Goal: Complete application form: Complete application form

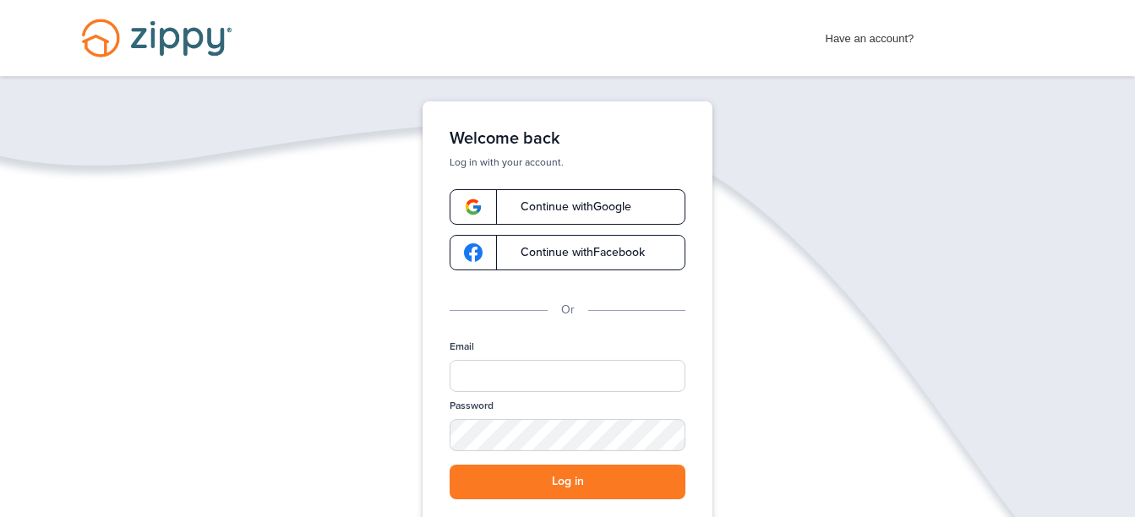
click at [633, 199] on link "Continue with Google" at bounding box center [568, 206] width 236 height 35
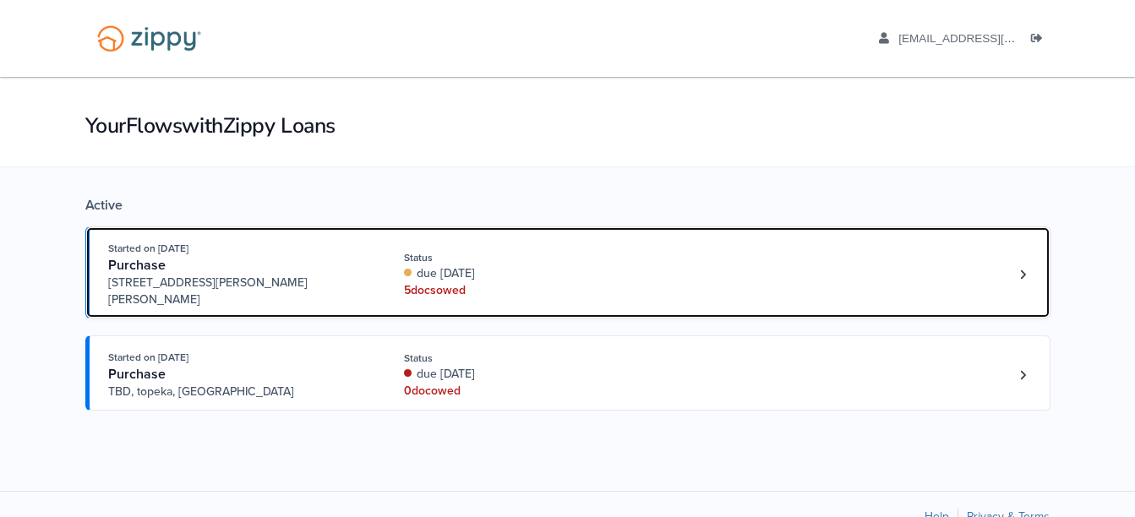
click at [637, 254] on div "Started on Sep. 15th, 2025 Purchase 4100 SE Adams St, Topeka, KS, 66609 Status …" at bounding box center [559, 274] width 903 height 68
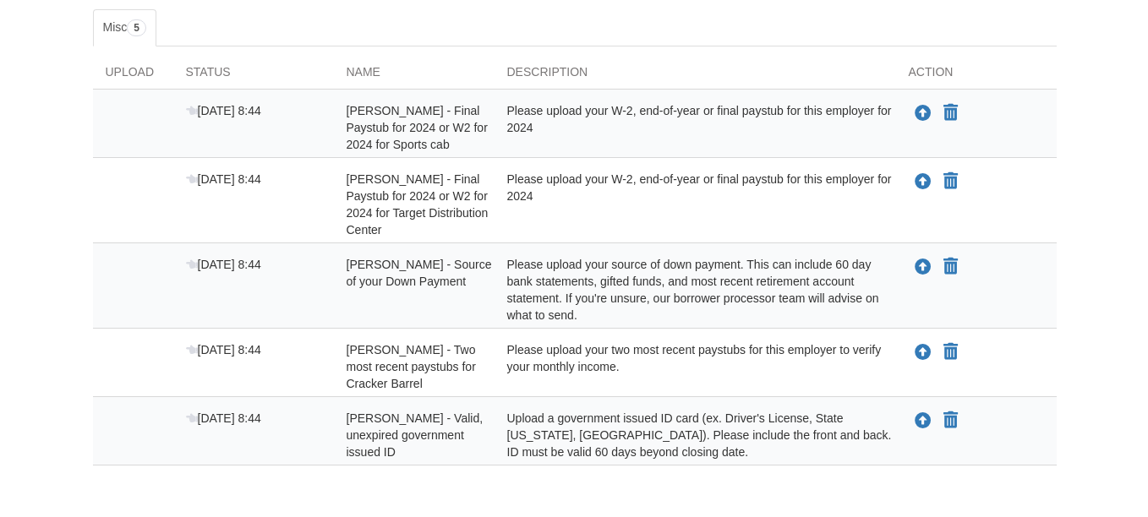
scroll to position [286, 0]
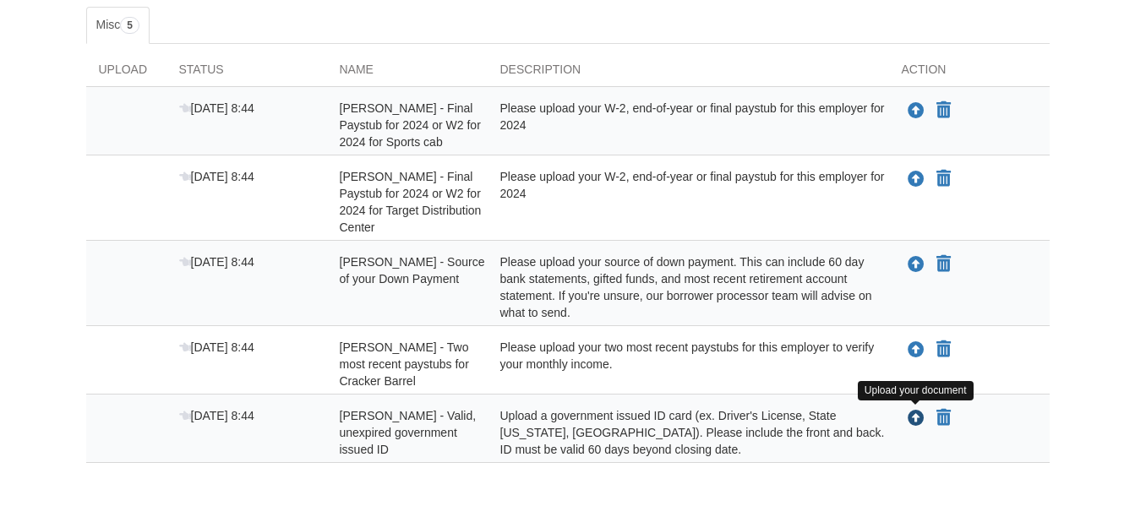
click at [908, 416] on icon "Upload shanday sims - Valid, unexpired government issued ID" at bounding box center [916, 419] width 17 height 17
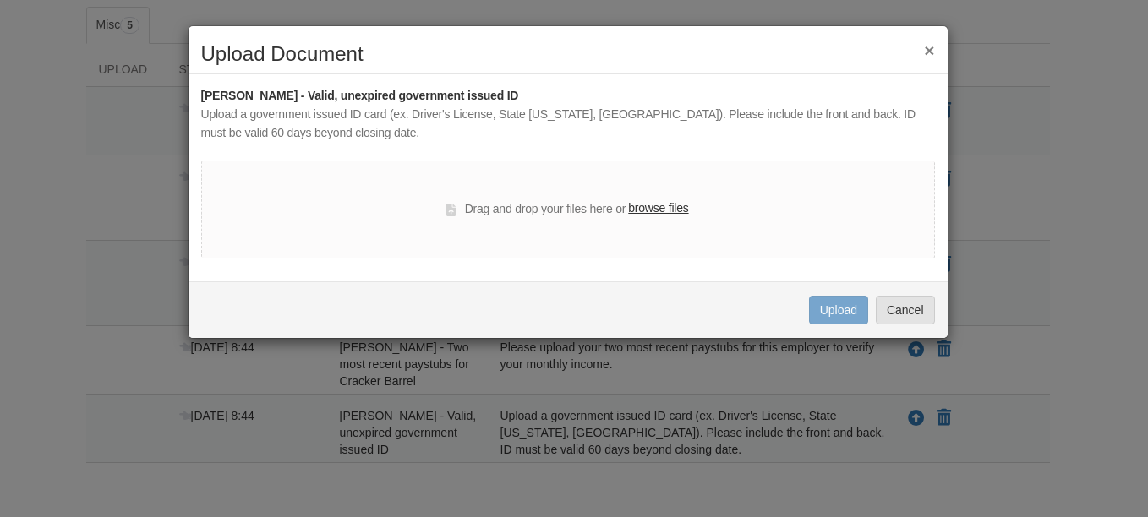
click at [652, 216] on label "browse files" at bounding box center [658, 208] width 60 height 19
click at [0, 0] on input "browse files" at bounding box center [0, 0] width 0 height 0
click at [658, 213] on label "browse files" at bounding box center [658, 208] width 60 height 19
click at [0, 0] on input "browse files" at bounding box center [0, 0] width 0 height 0
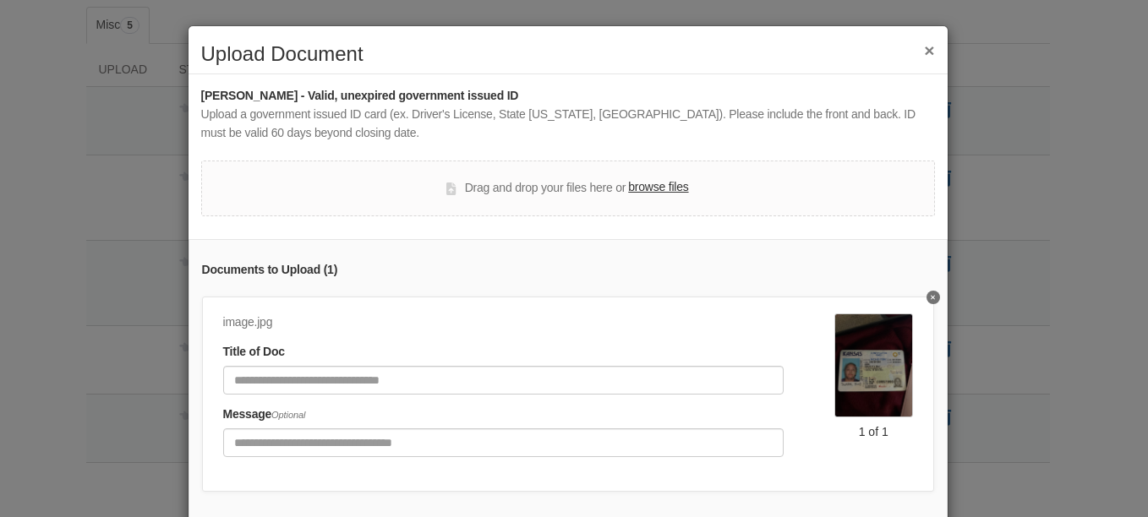
scroll to position [109, 0]
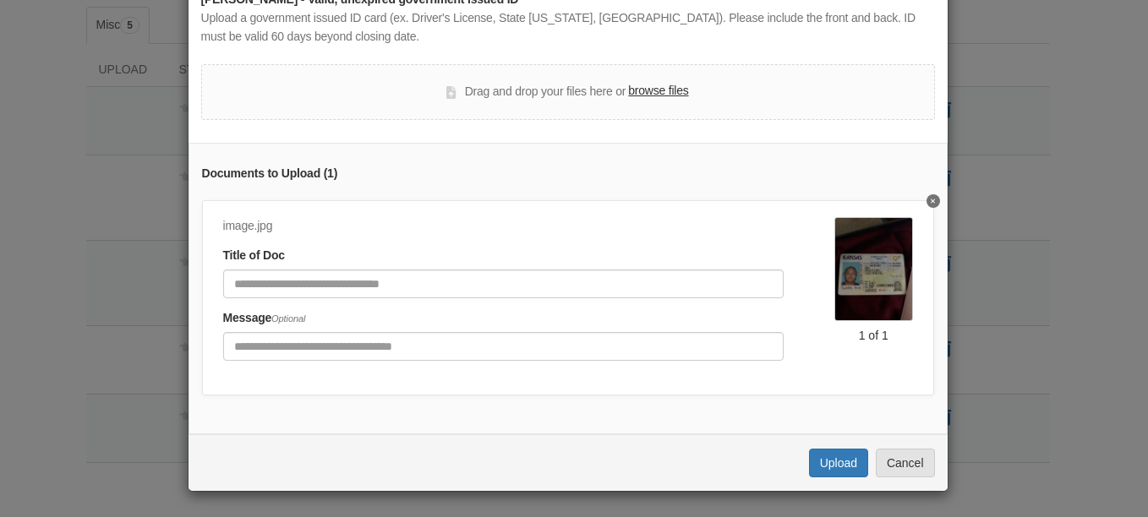
click at [653, 82] on label "browse files" at bounding box center [658, 91] width 60 height 19
click at [0, 0] on input "browse files" at bounding box center [0, 0] width 0 height 0
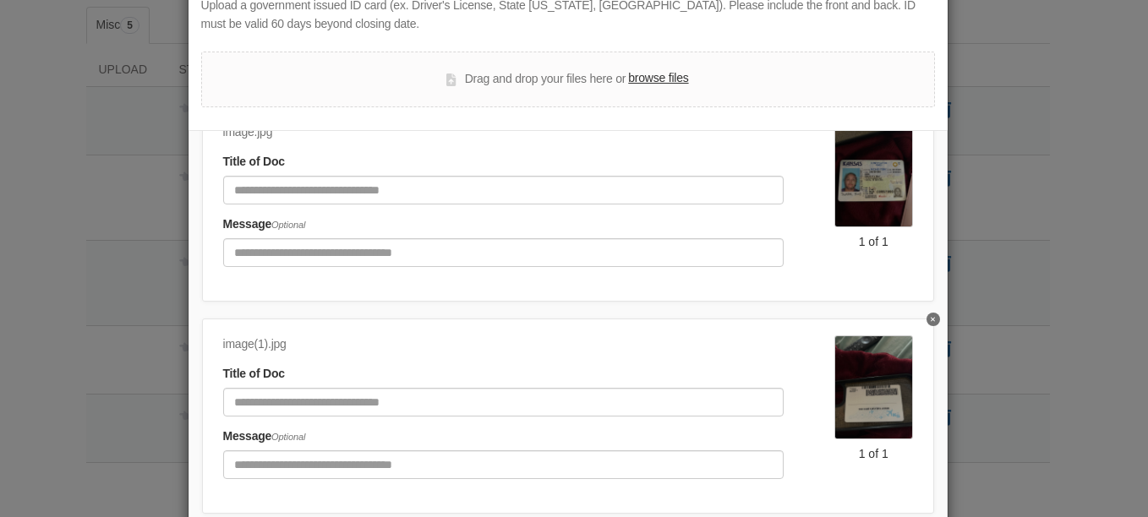
scroll to position [227, 0]
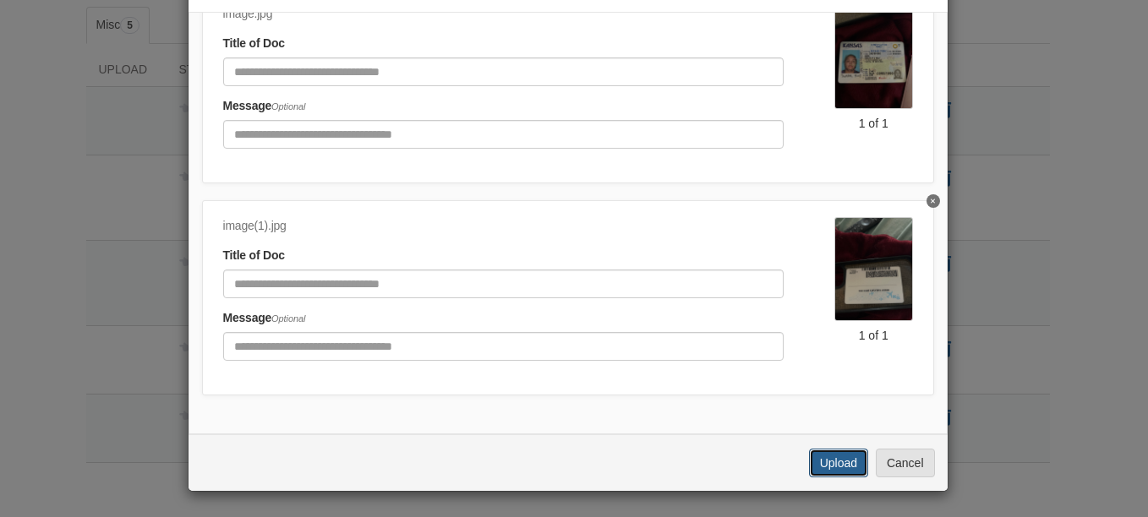
click at [833, 464] on button "Upload" at bounding box center [838, 463] width 59 height 29
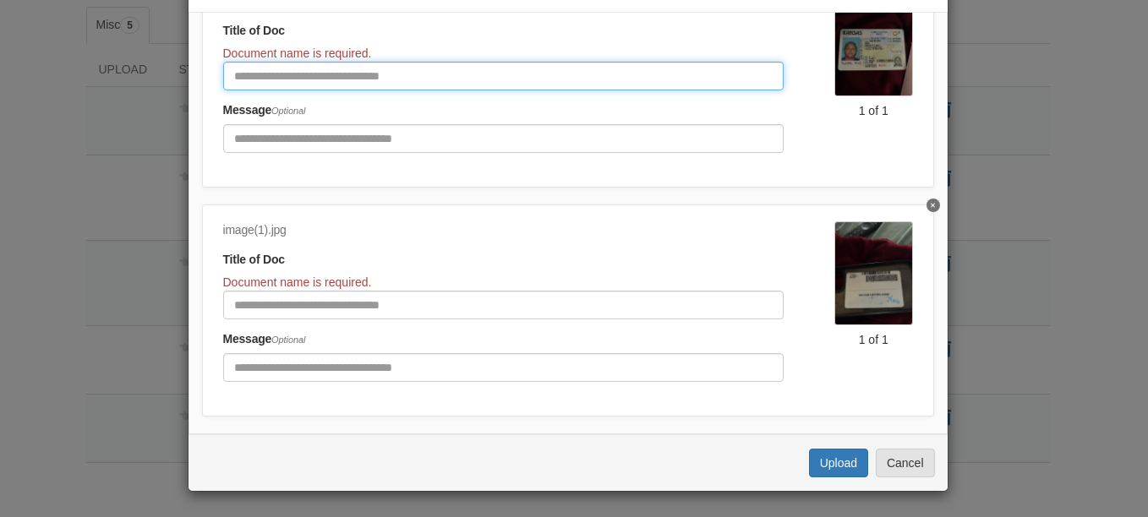
click at [344, 81] on input "Document Title" at bounding box center [503, 76] width 560 height 29
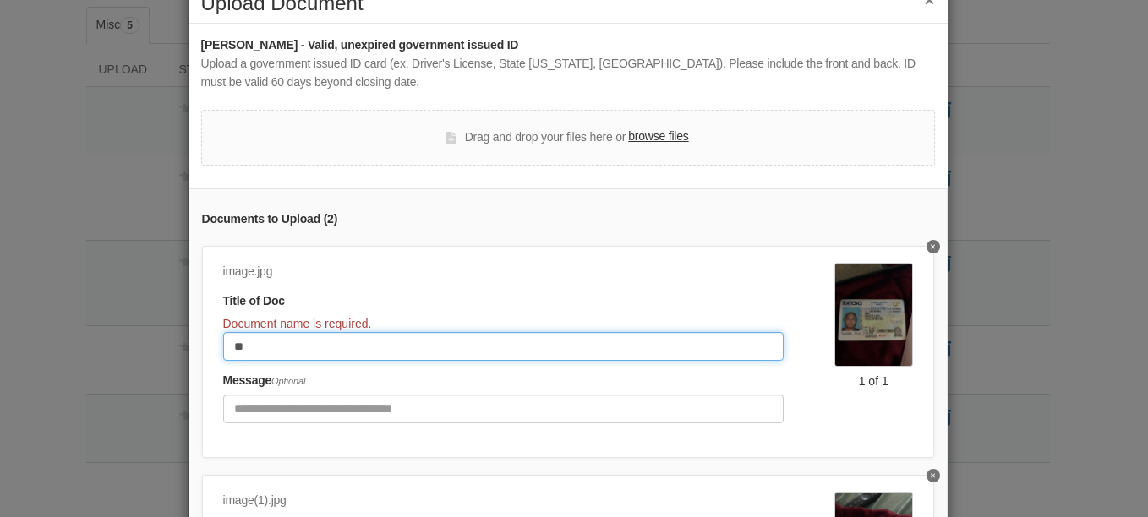
scroll to position [50, 0]
type input "*"
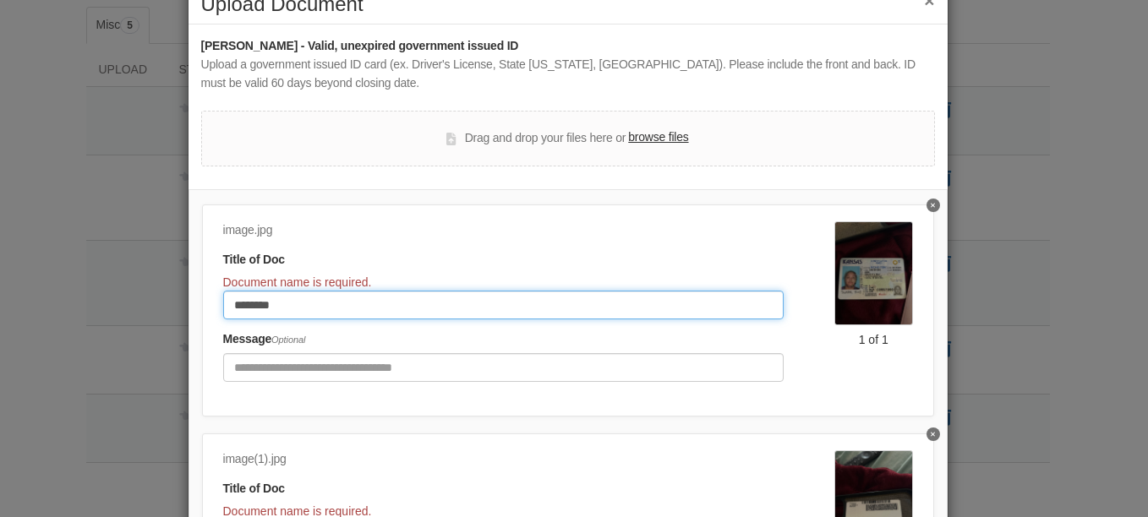
scroll to position [128, 0]
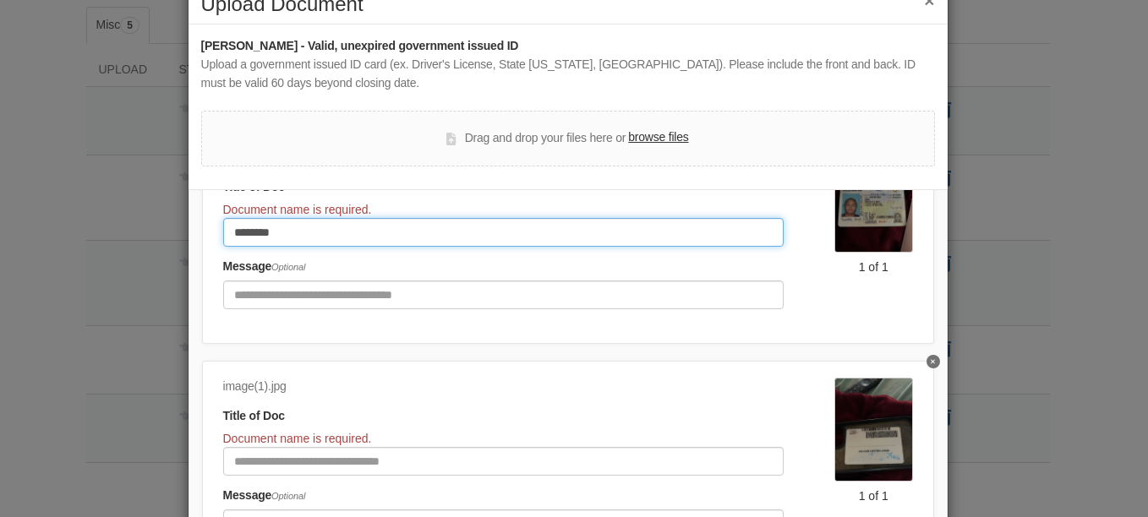
type input "********"
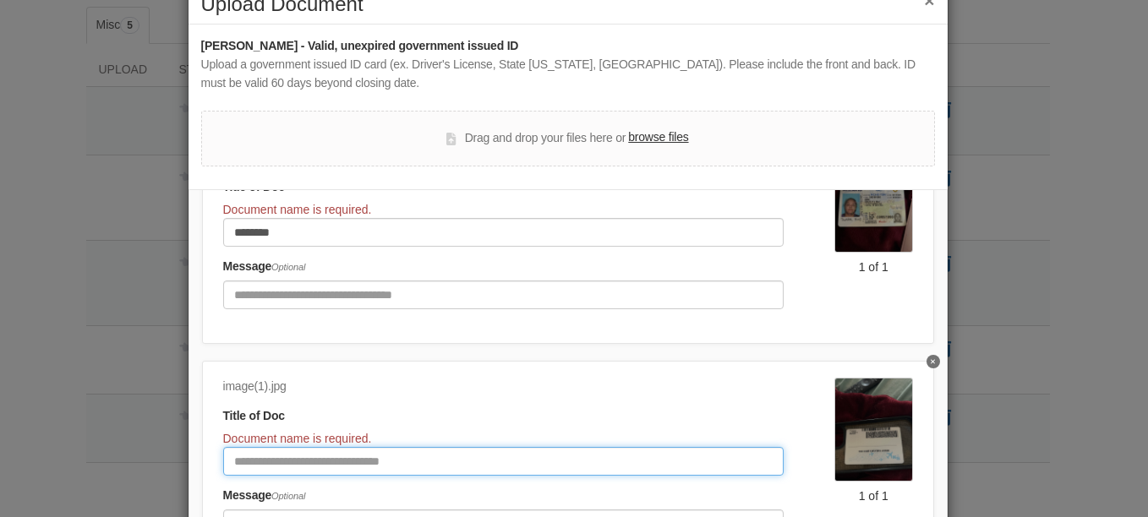
click at [313, 460] on input "Document Title" at bounding box center [503, 461] width 560 height 29
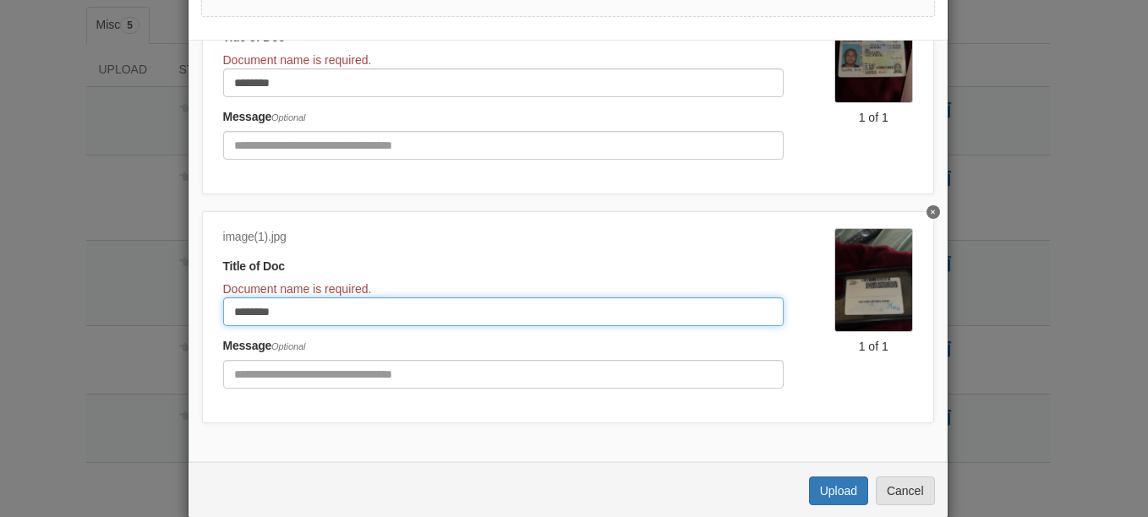
scroll to position [227, 0]
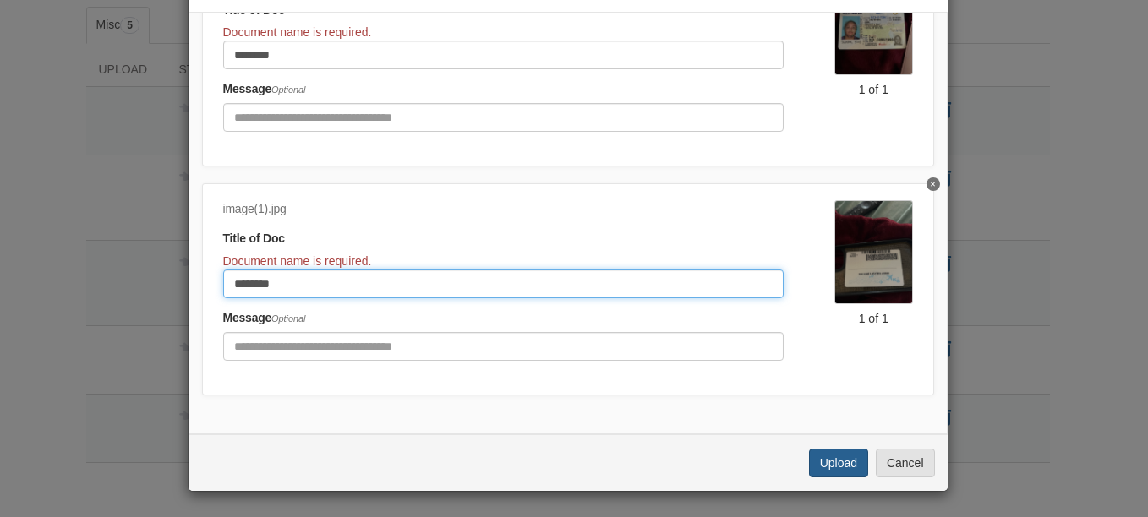
type input "********"
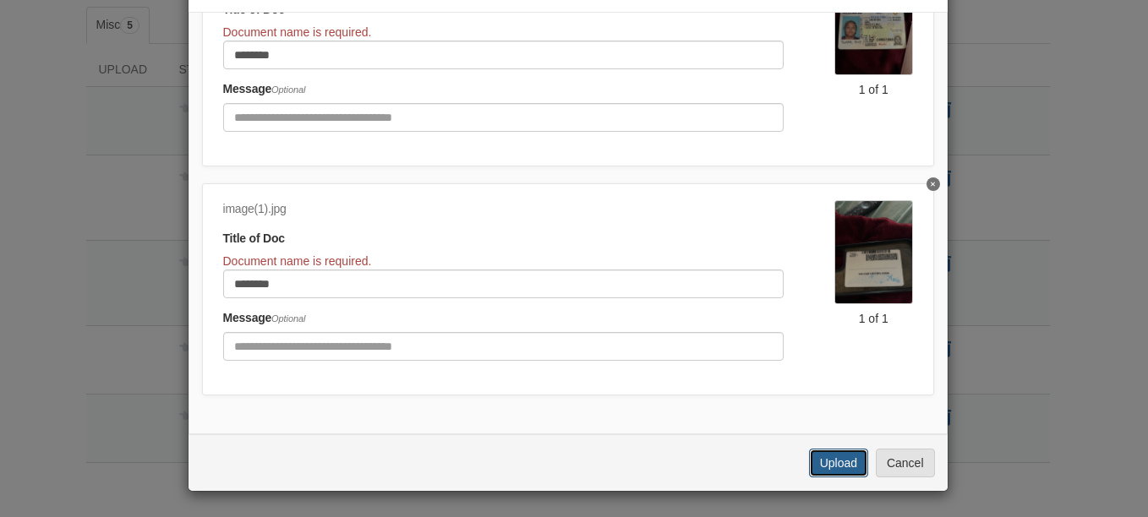
click at [856, 474] on button "Upload" at bounding box center [838, 463] width 59 height 29
click at [817, 457] on button "Upload" at bounding box center [838, 463] width 59 height 29
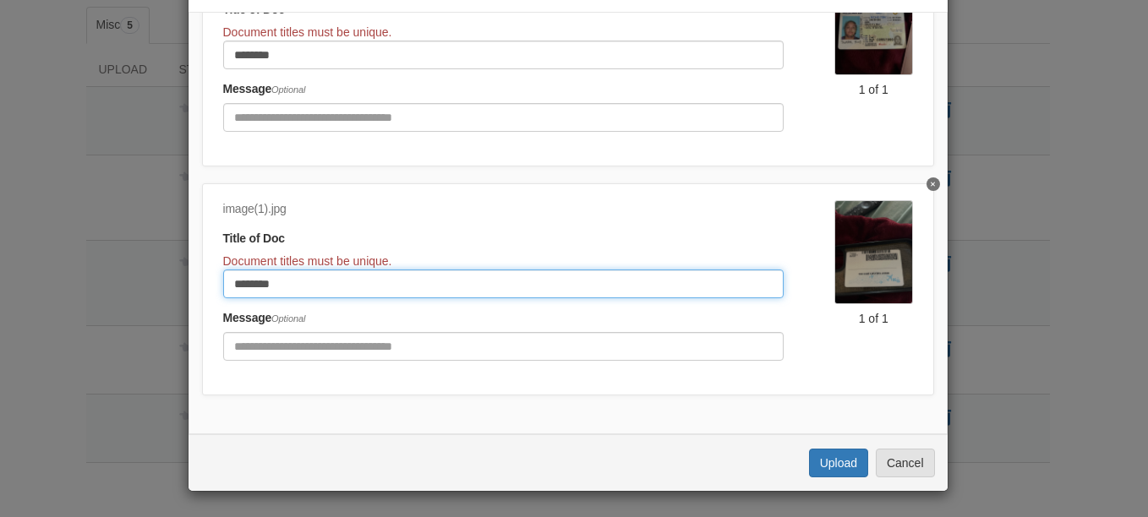
click at [750, 271] on input "********" at bounding box center [503, 284] width 560 height 29
type input "**********"
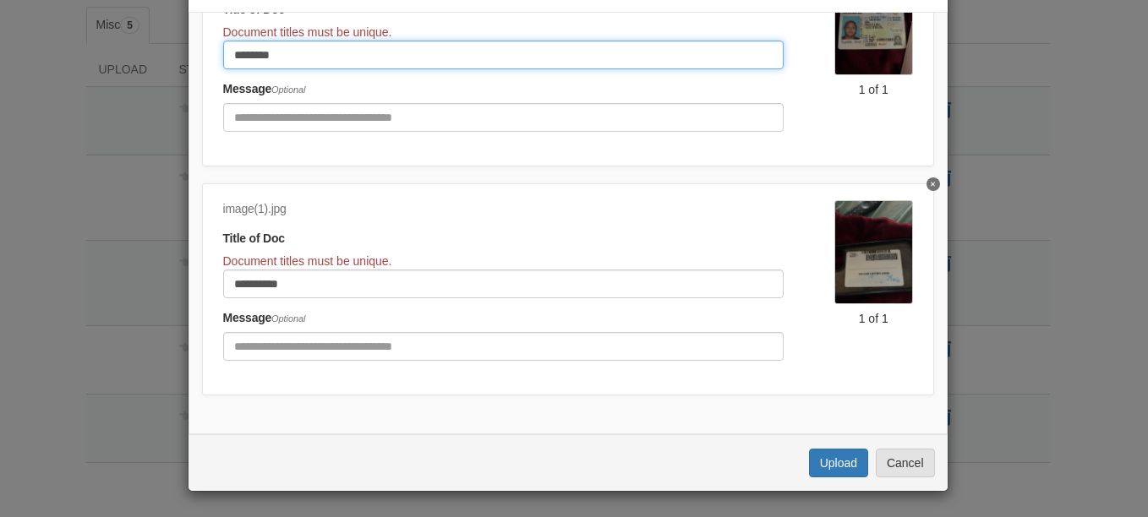
click at [226, 51] on input "********" at bounding box center [503, 55] width 560 height 29
type input "**********"
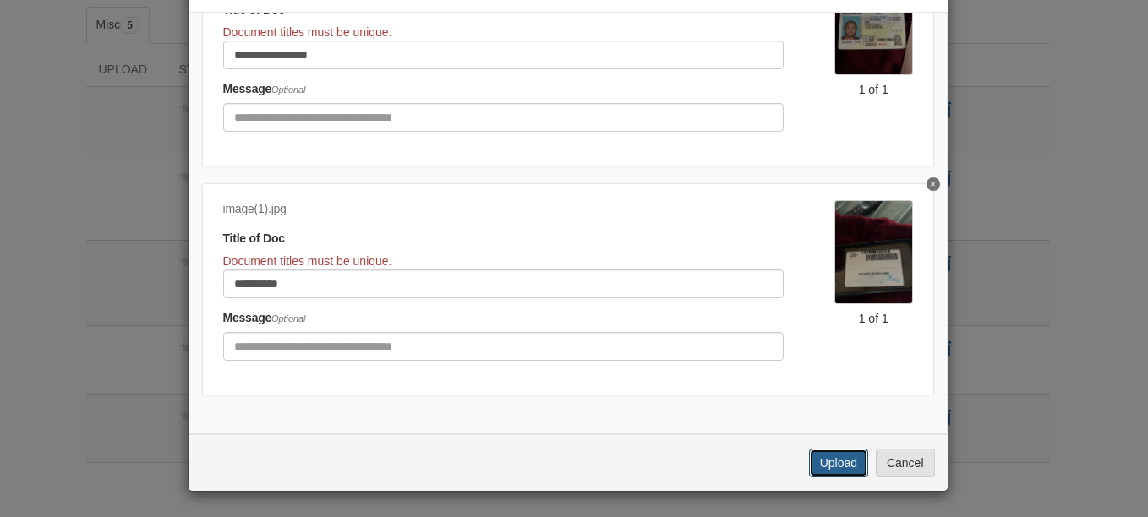
click at [833, 463] on button "Upload" at bounding box center [838, 463] width 59 height 29
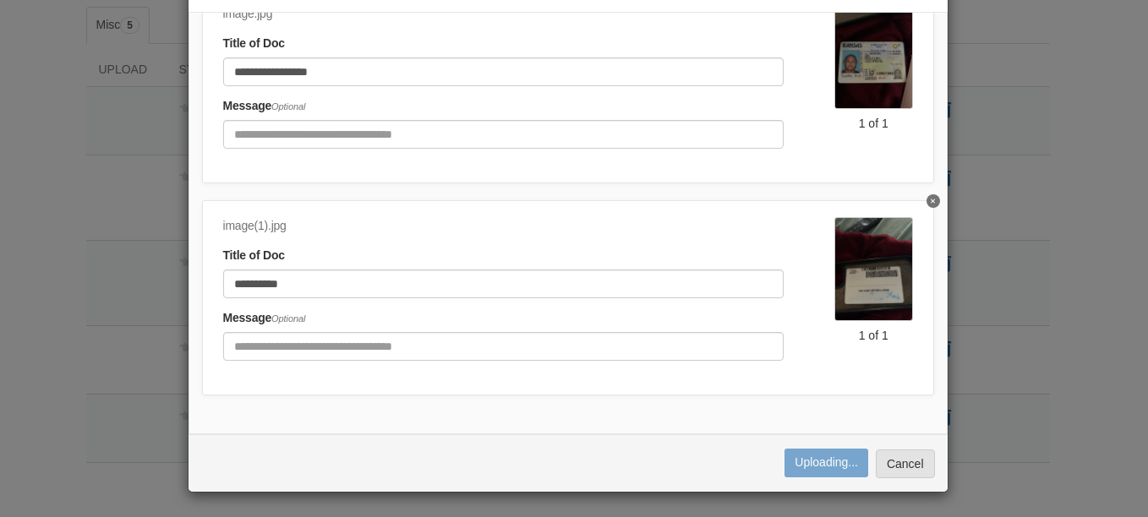
scroll to position [94, 0]
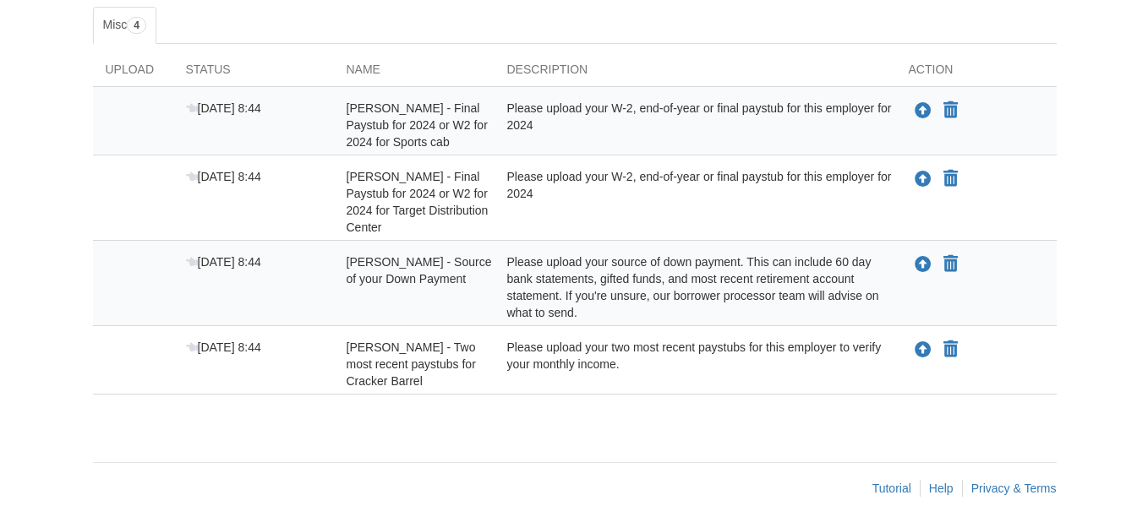
scroll to position [286, 0]
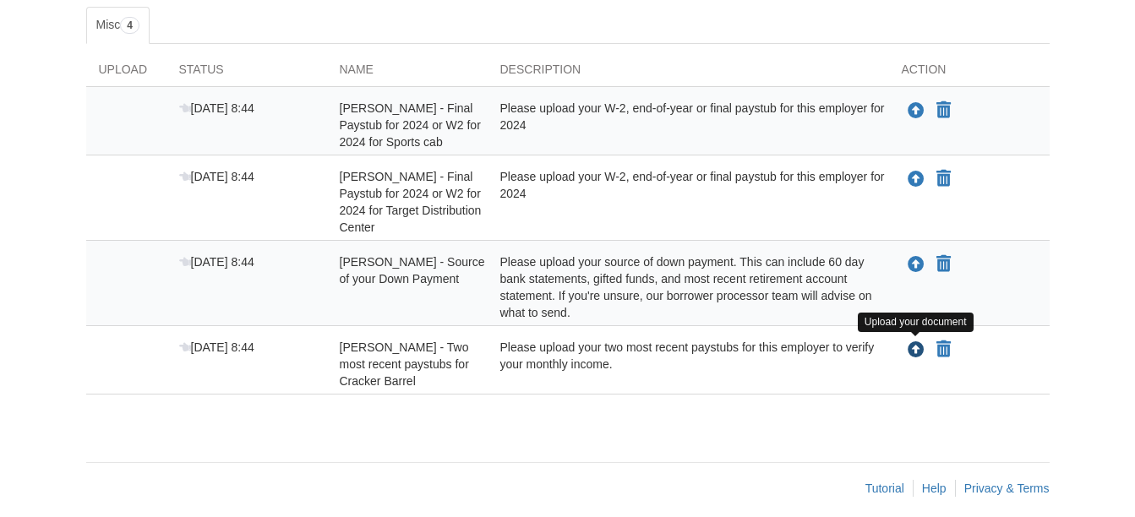
click at [908, 347] on icon "Upload shanday sims - Two most recent paystubs for Cracker Barrel" at bounding box center [916, 350] width 17 height 17
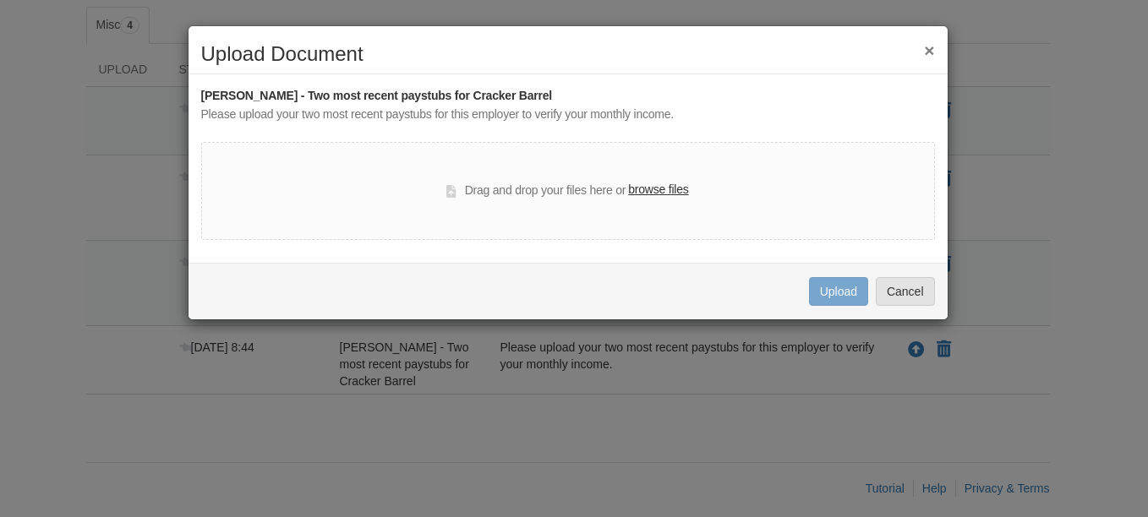
click at [653, 192] on label "browse files" at bounding box center [658, 190] width 60 height 19
click at [0, 0] on input "browse files" at bounding box center [0, 0] width 0 height 0
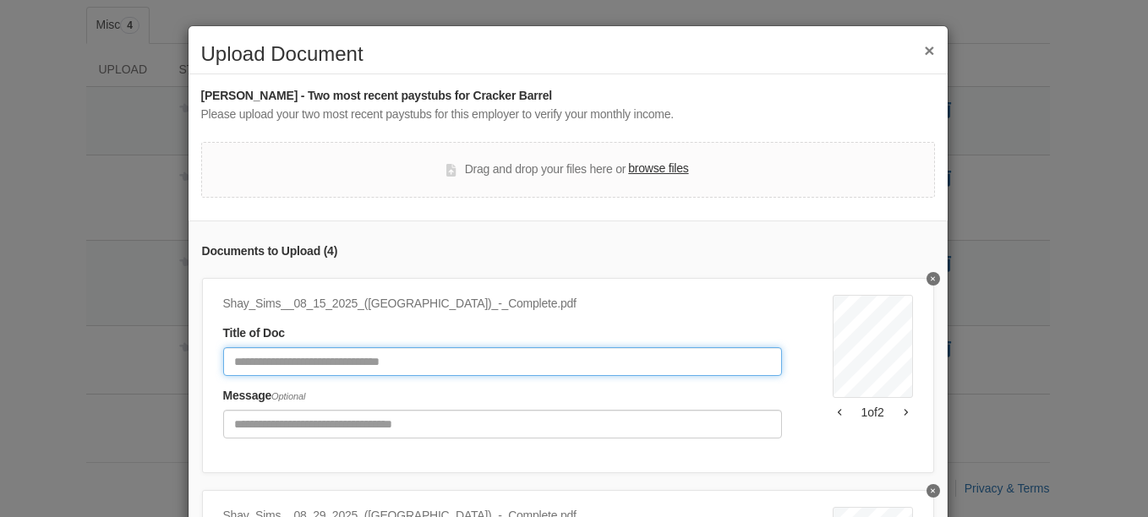
click at [506, 357] on input "Document Title" at bounding box center [502, 361] width 559 height 29
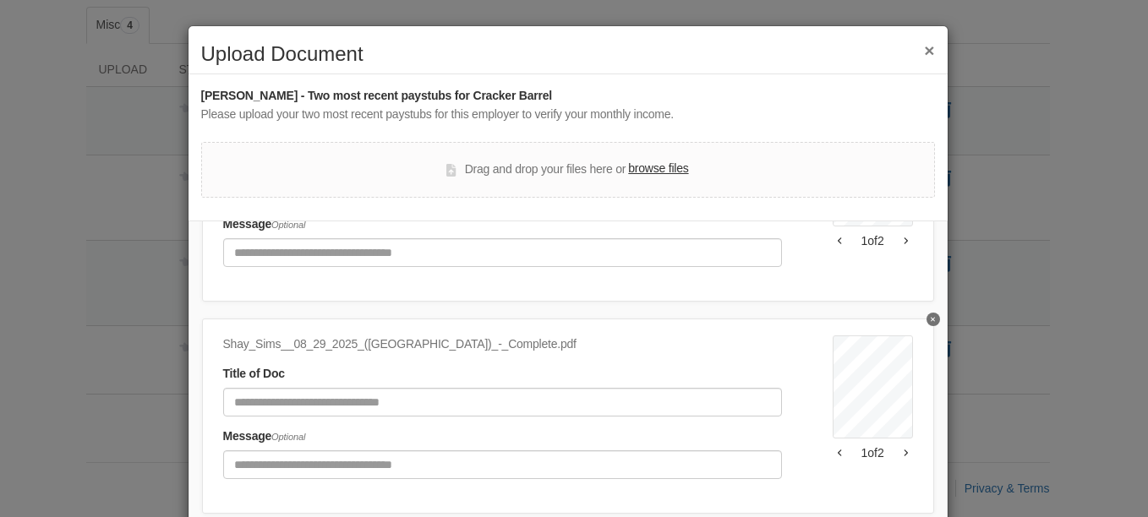
scroll to position [172, 0]
type input "*"
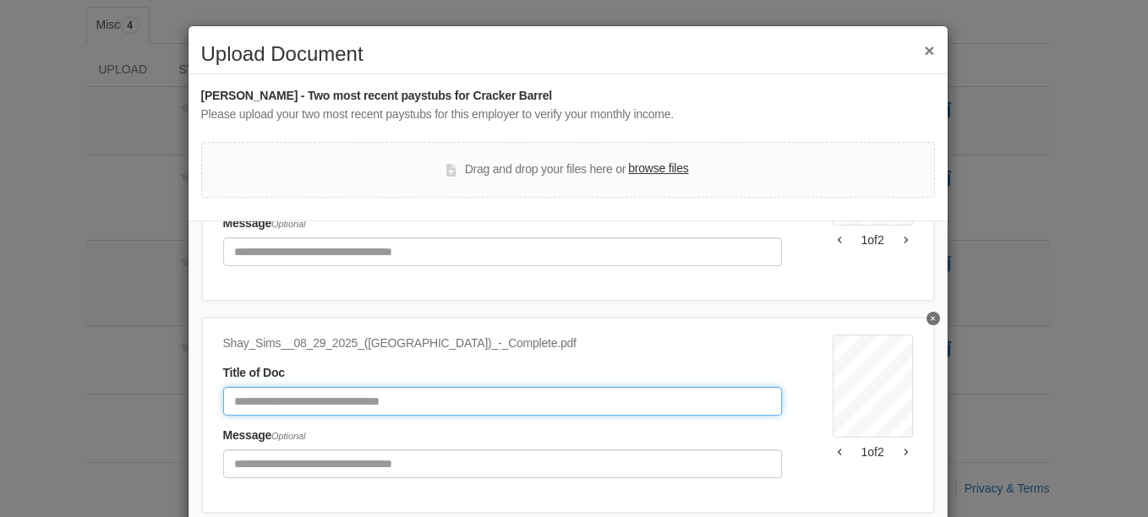
click at [465, 412] on input "Document Title" at bounding box center [502, 401] width 559 height 29
type input "*"
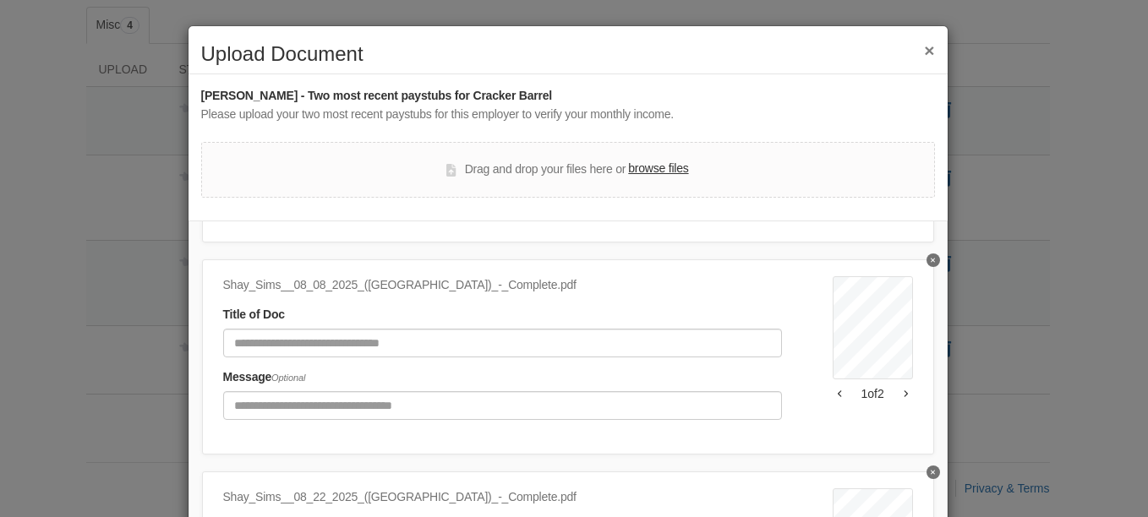
scroll to position [442, 0]
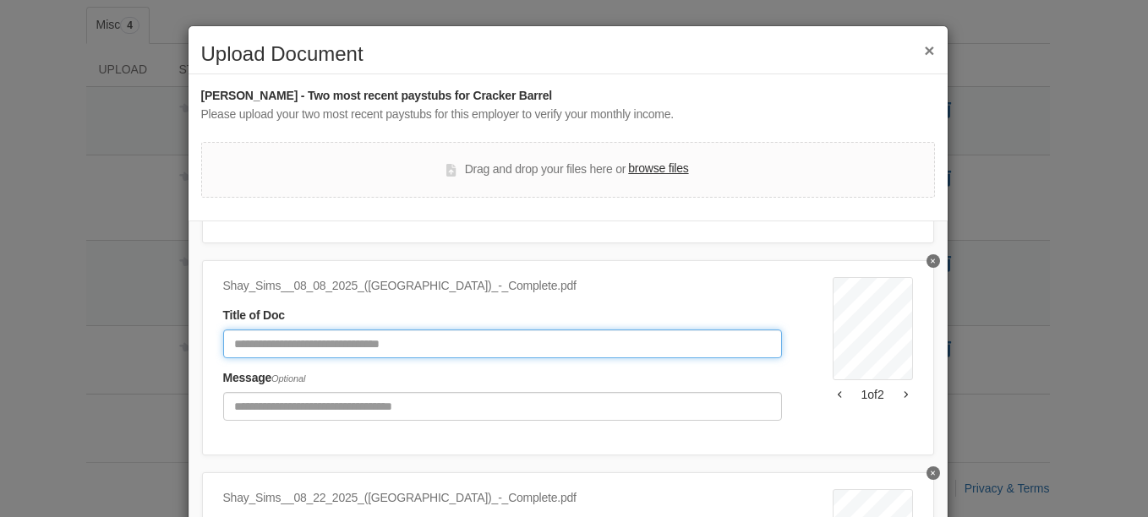
click at [323, 343] on input "Document Title" at bounding box center [502, 344] width 559 height 29
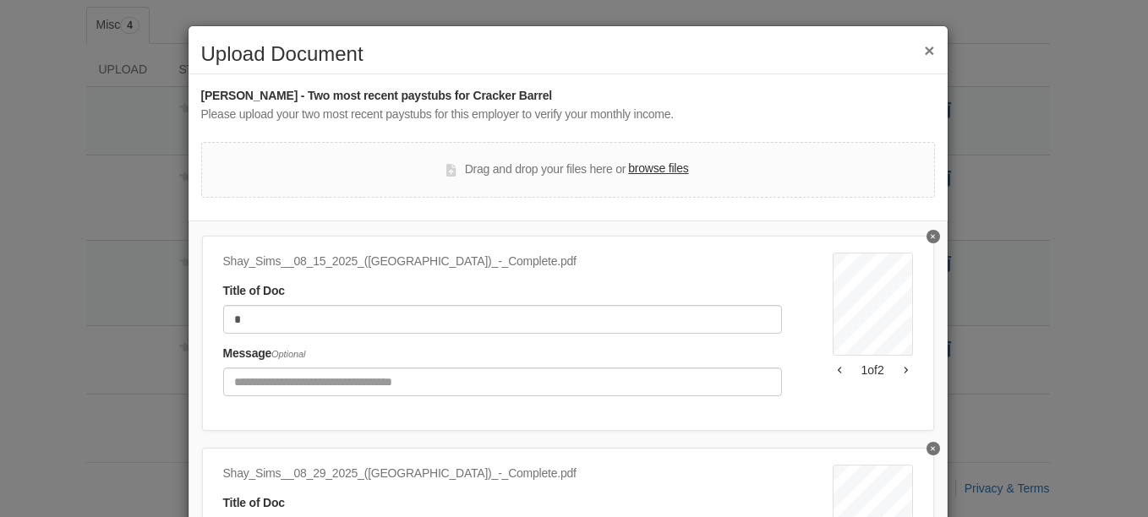
scroll to position [41, 0]
type input "*"
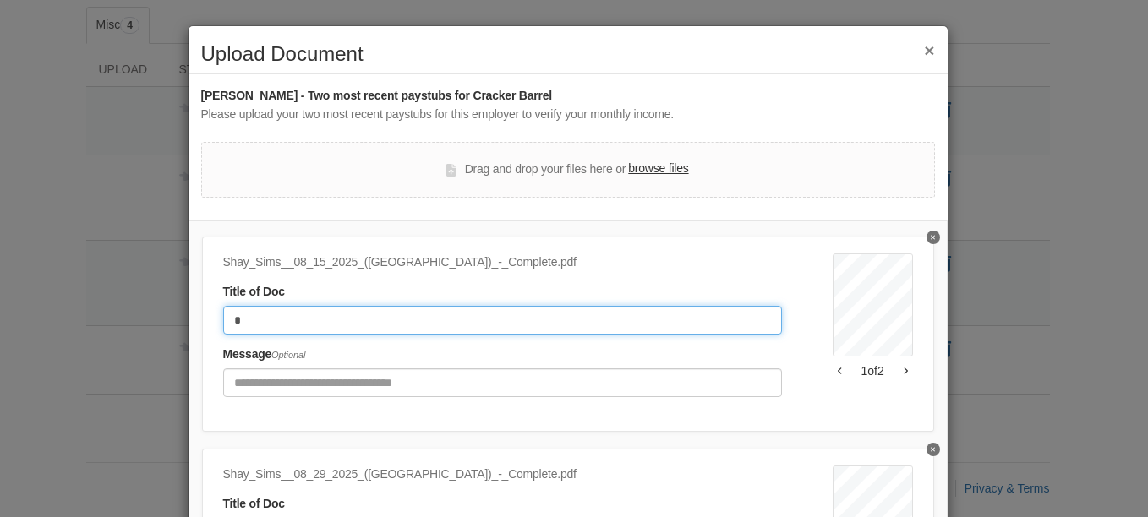
click at [318, 325] on input "*" at bounding box center [502, 320] width 559 height 29
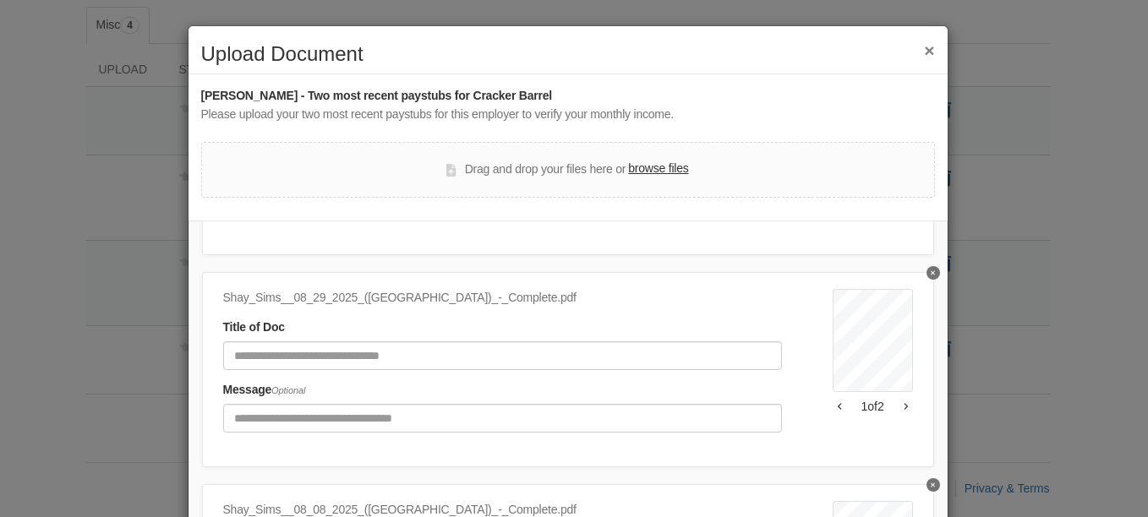
scroll to position [518, 0]
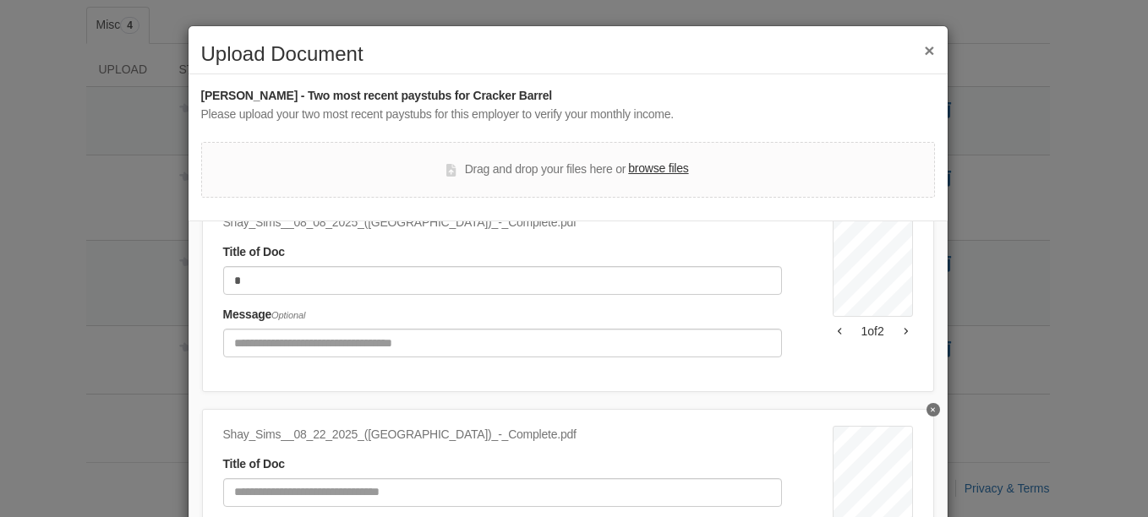
type input "*"
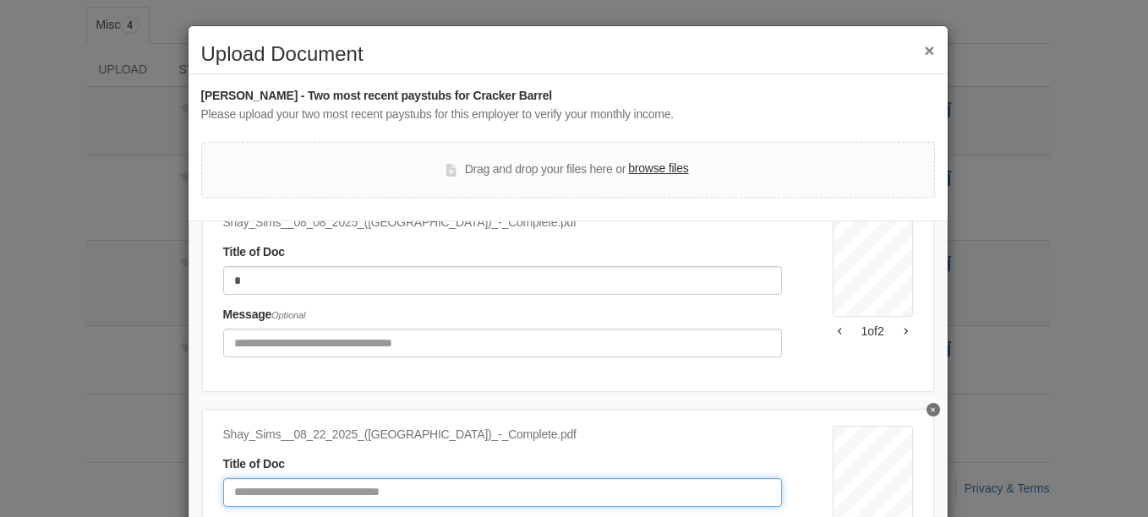
click at [318, 478] on input "Document Title" at bounding box center [502, 492] width 559 height 29
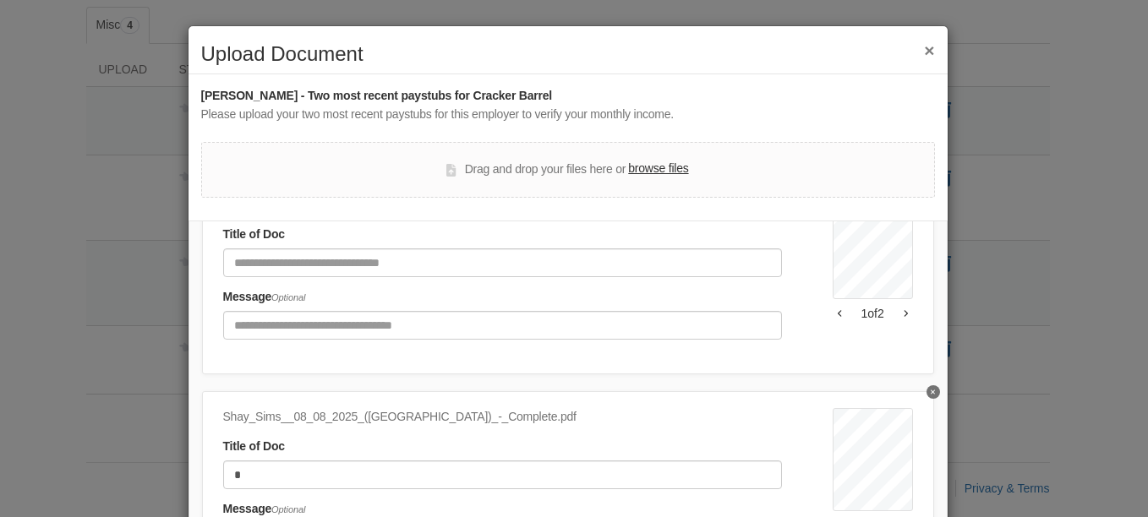
scroll to position [308, 0]
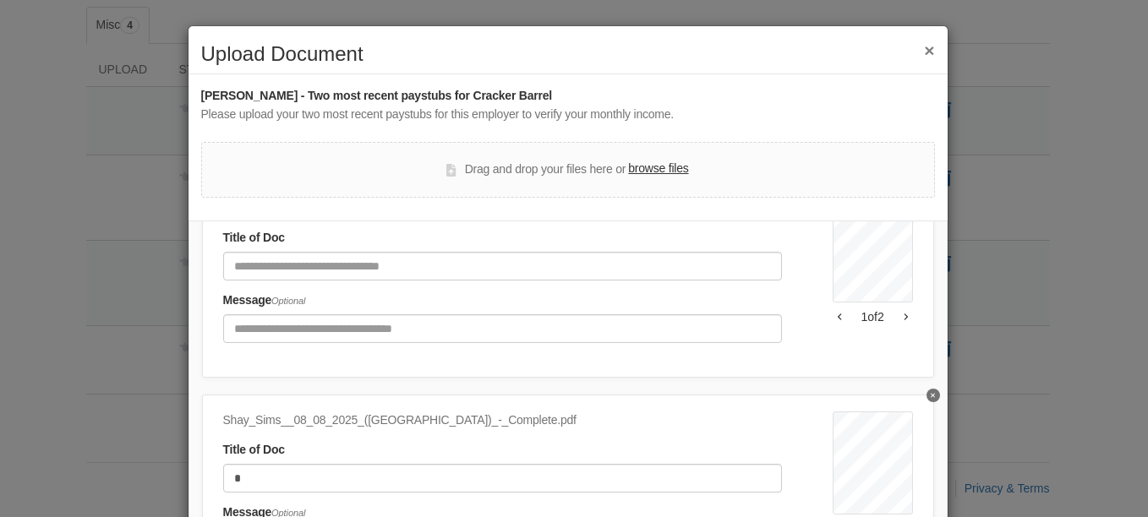
type input "*"
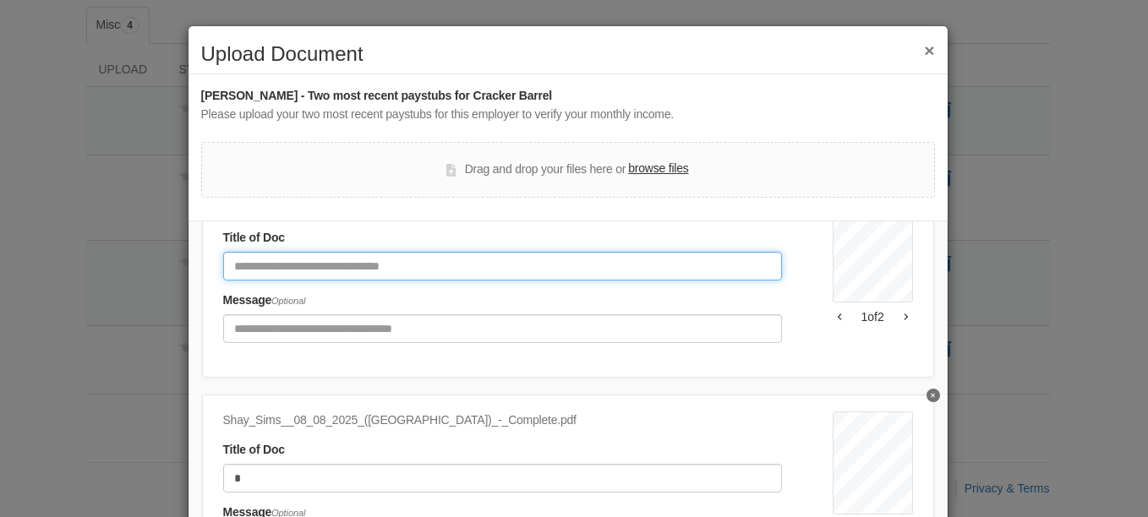
click at [241, 254] on input "Document Title" at bounding box center [502, 266] width 559 height 29
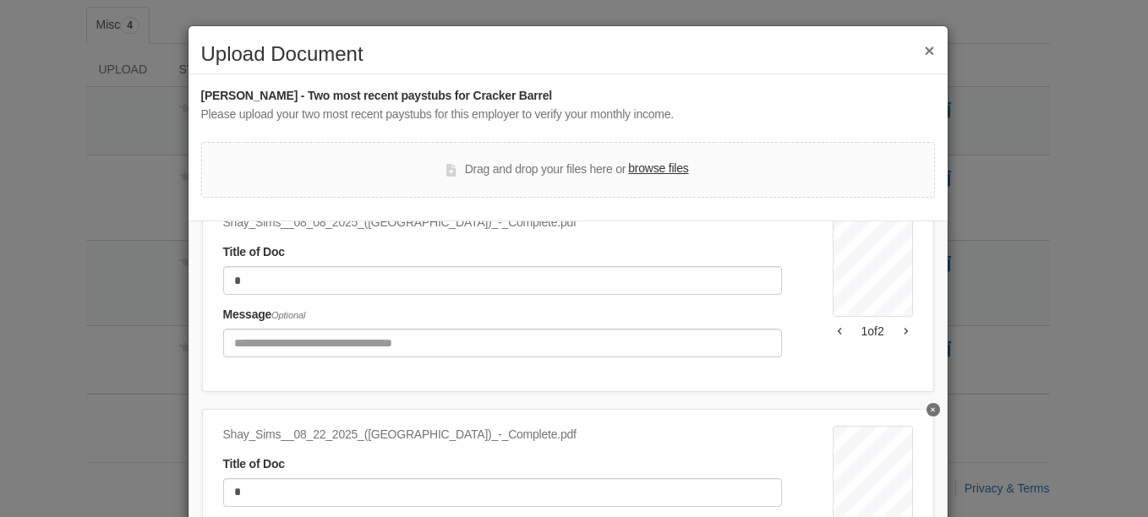
scroll to position [209, 0]
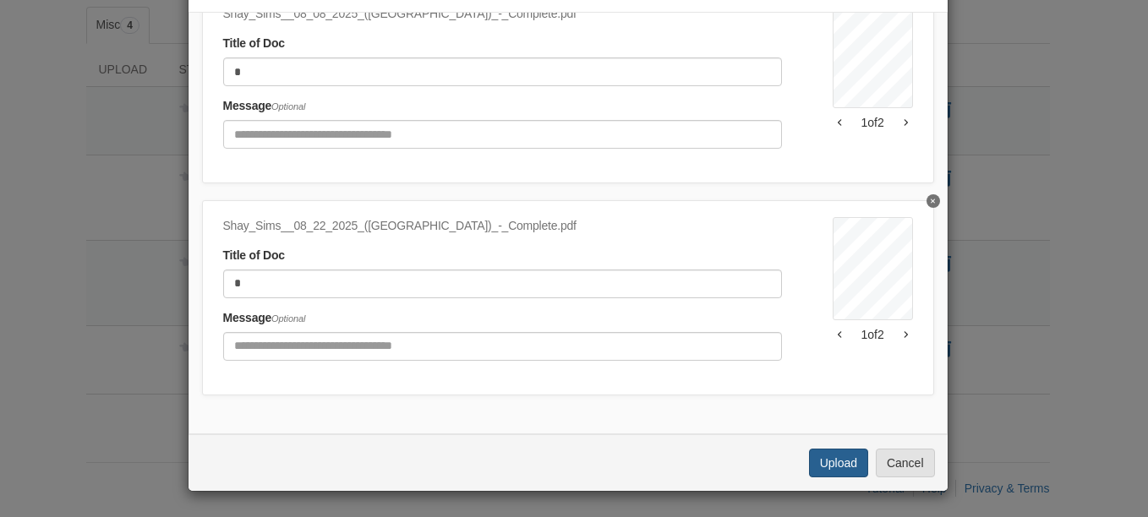
type input "*"
click at [837, 462] on button "Upload" at bounding box center [838, 463] width 59 height 29
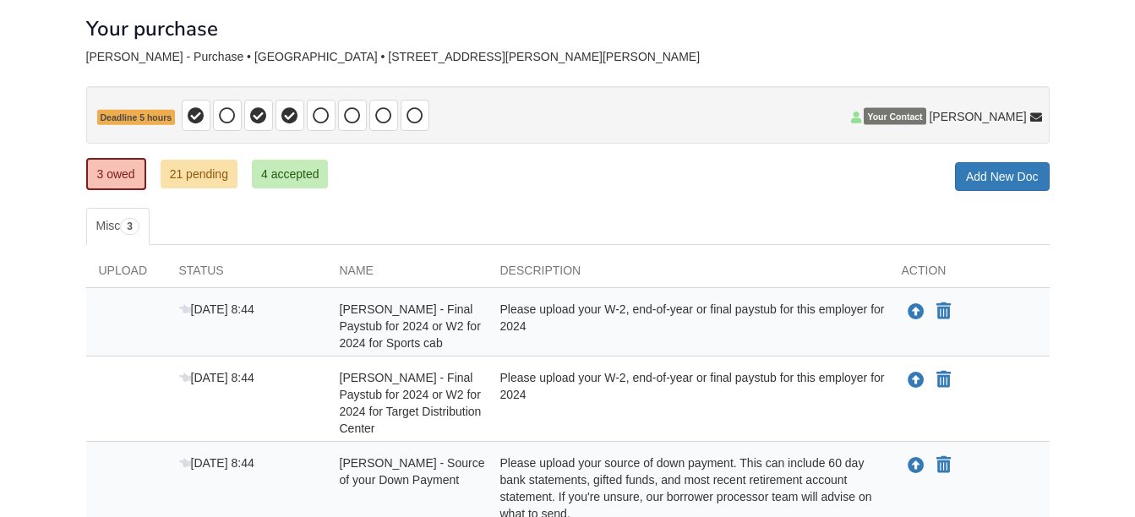
scroll to position [85, 0]
